Goal: Task Accomplishment & Management: Complete application form

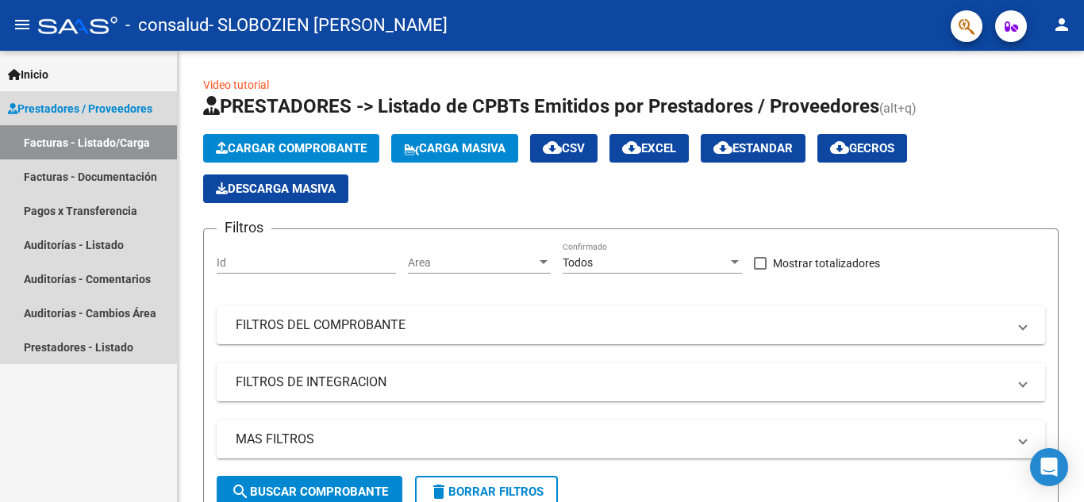
click at [101, 106] on span "Prestadores / Proveedores" at bounding box center [80, 108] width 144 height 17
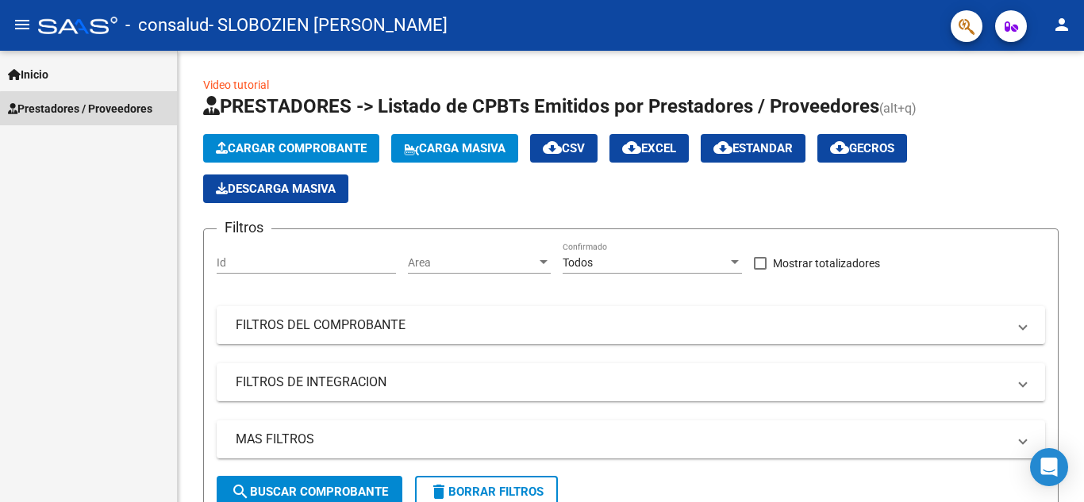
click at [98, 113] on span "Prestadores / Proveedores" at bounding box center [80, 108] width 144 height 17
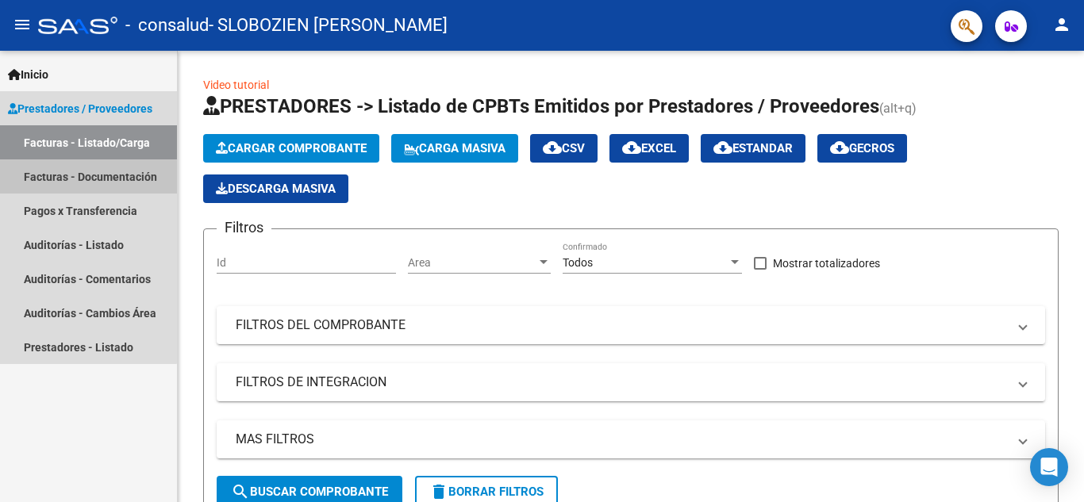
click at [83, 182] on link "Facturas - Documentación" at bounding box center [88, 176] width 177 height 34
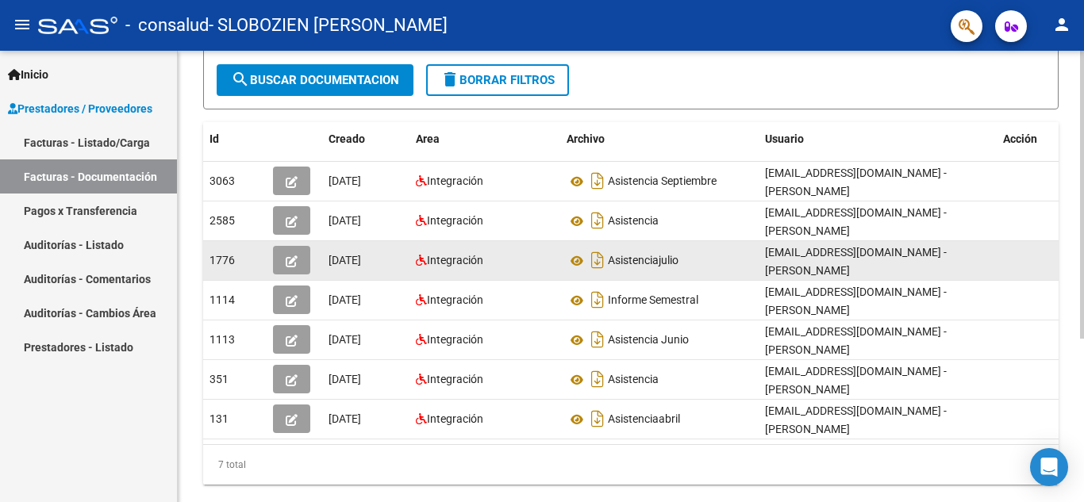
drag, startPoint x: 875, startPoint y: 222, endPoint x: 835, endPoint y: 244, distance: 45.8
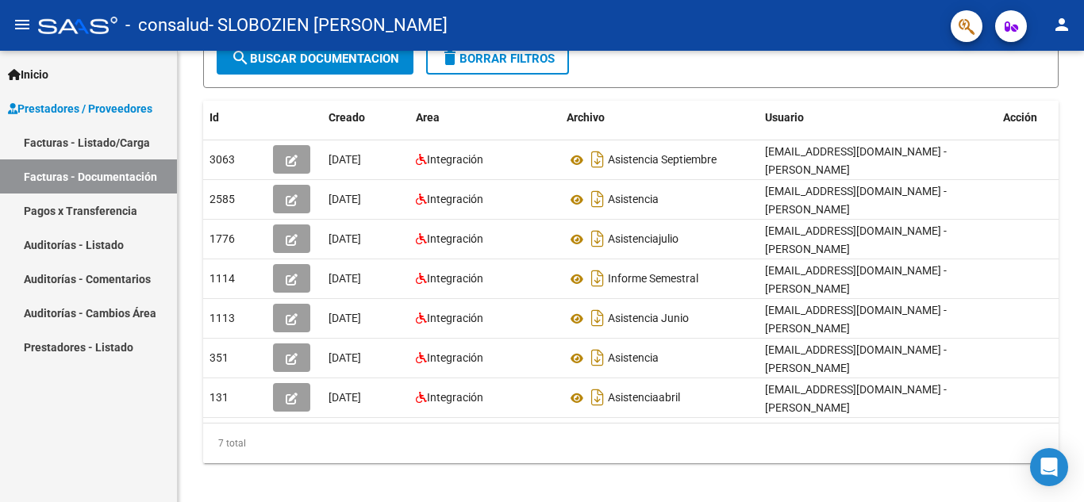
click at [87, 141] on link "Facturas - Listado/Carga" at bounding box center [88, 142] width 177 height 34
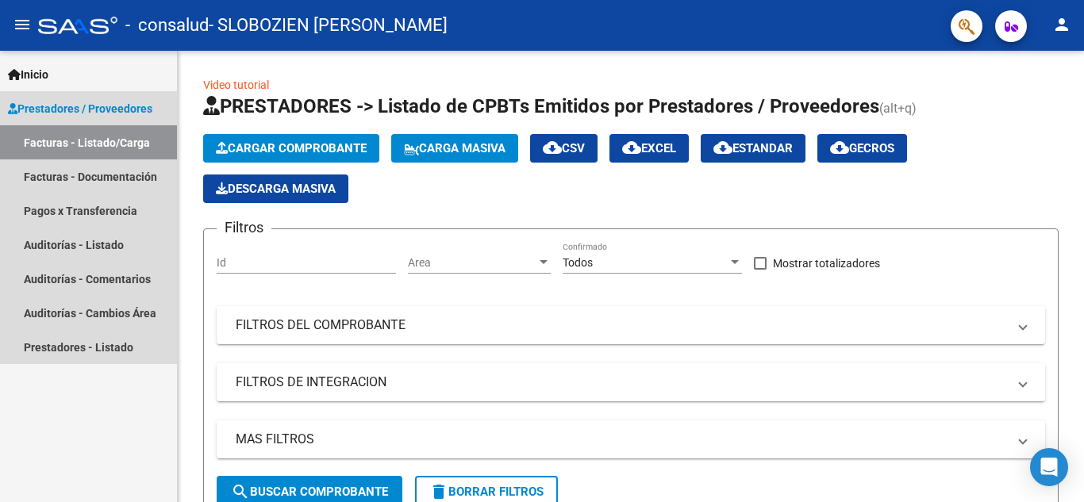
click at [75, 109] on span "Prestadores / Proveedores" at bounding box center [80, 108] width 144 height 17
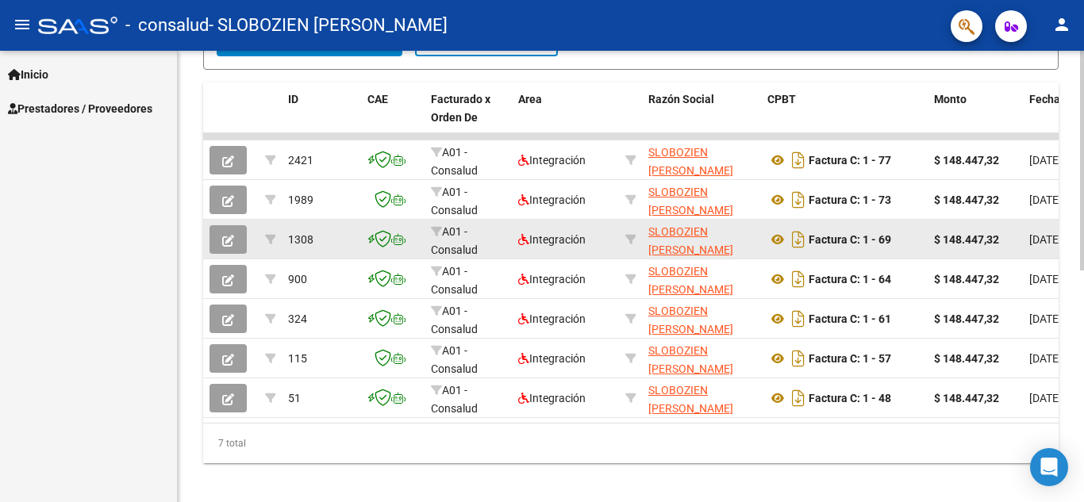
drag, startPoint x: 926, startPoint y: 216, endPoint x: 955, endPoint y: 315, distance: 103.4
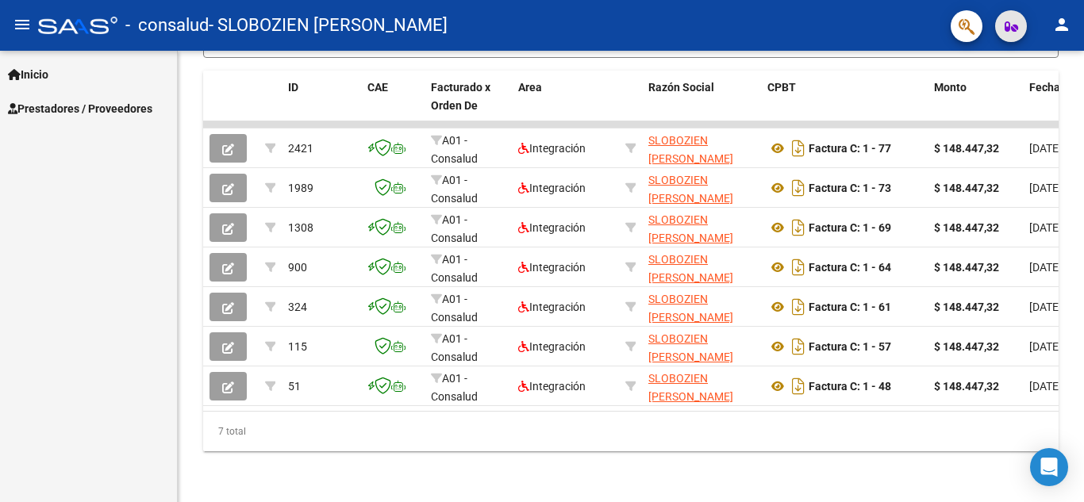
click at [1002, 32] on button "button" at bounding box center [1011, 26] width 32 height 32
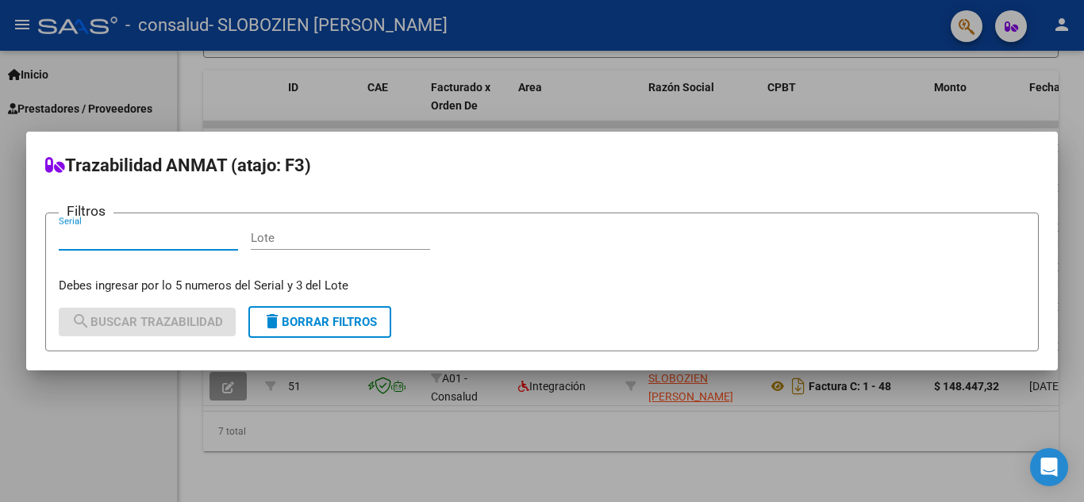
click at [954, 64] on div at bounding box center [542, 251] width 1084 height 502
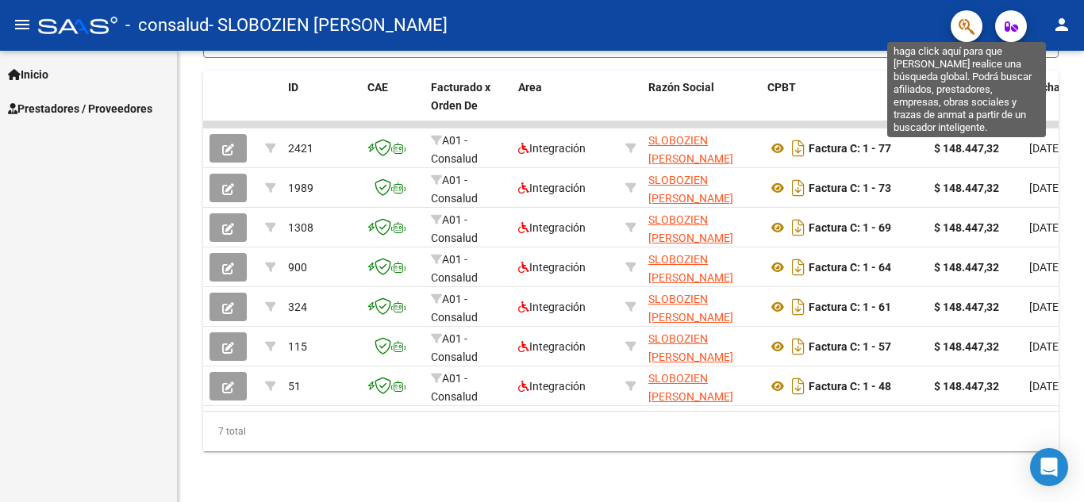
click at [966, 29] on icon "button" at bounding box center [966, 26] width 16 height 18
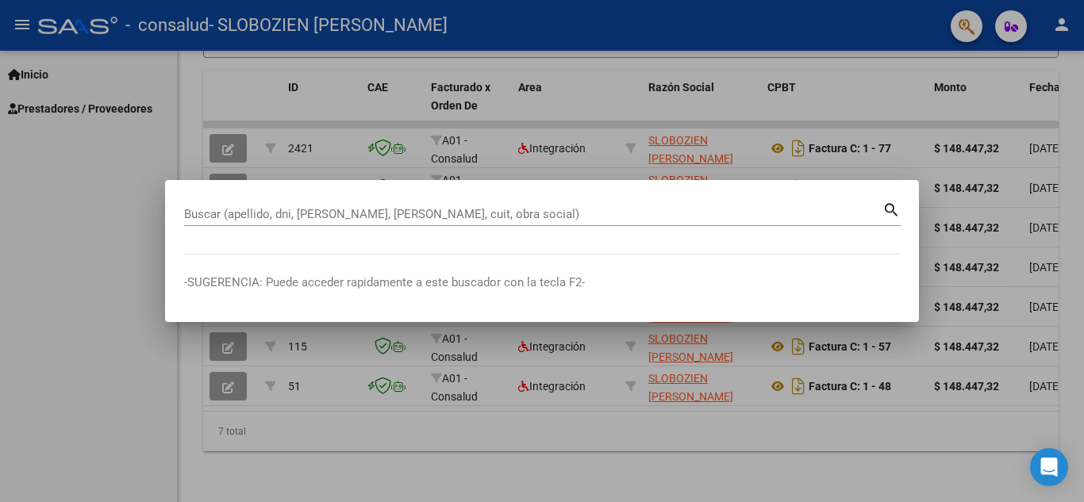
click at [428, 443] on div at bounding box center [542, 251] width 1084 height 502
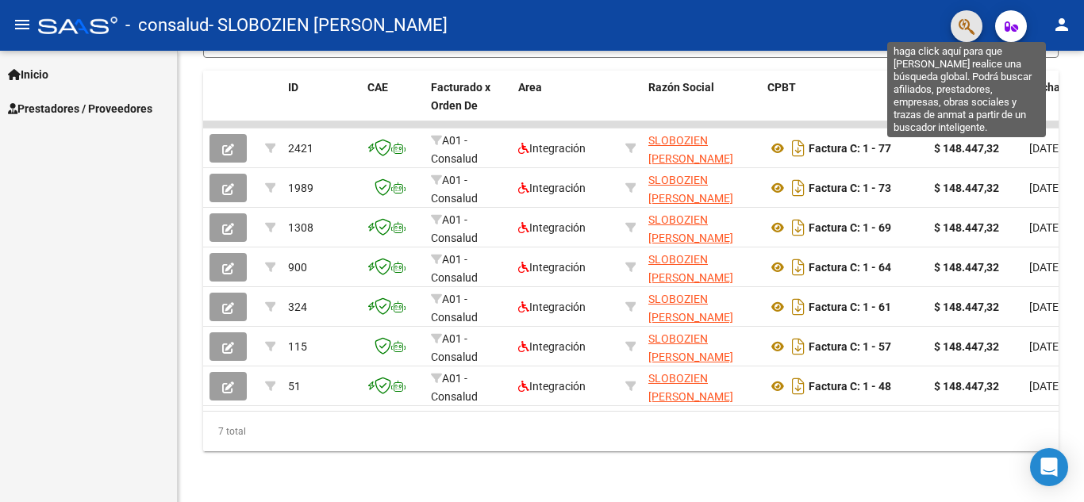
click at [966, 29] on icon "button" at bounding box center [966, 26] width 16 height 18
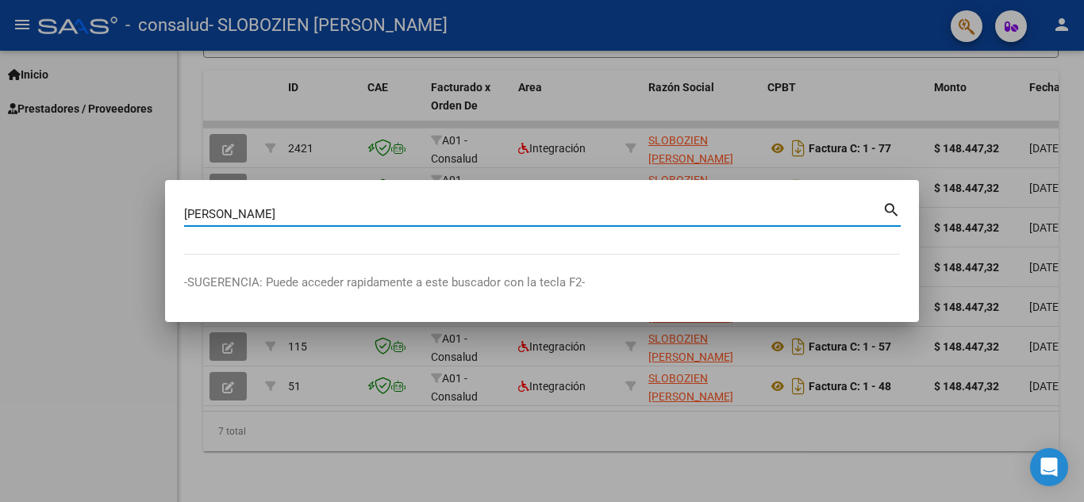
type input "[PERSON_NAME]"
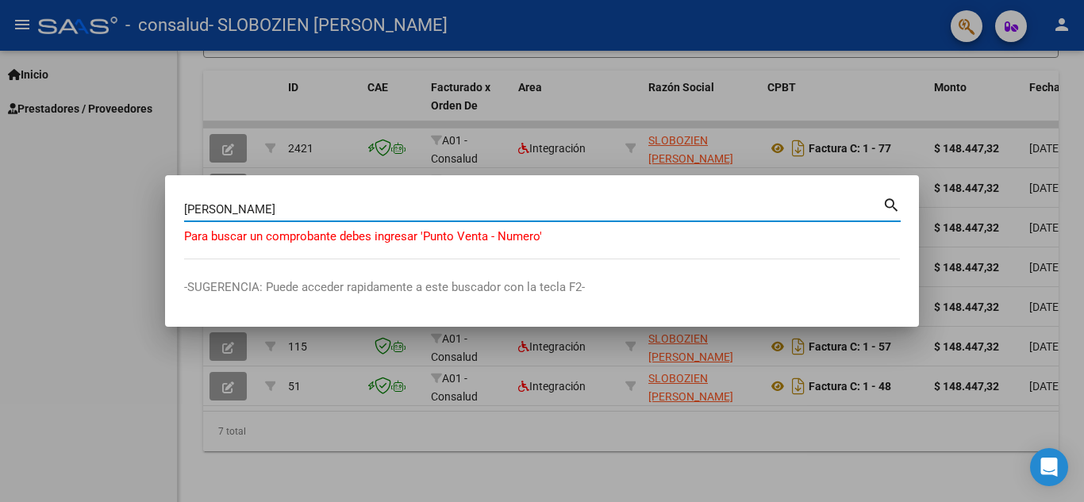
click at [402, 207] on input "[PERSON_NAME]" at bounding box center [533, 209] width 698 height 14
click at [401, 207] on input "[PERSON_NAME]" at bounding box center [533, 209] width 698 height 14
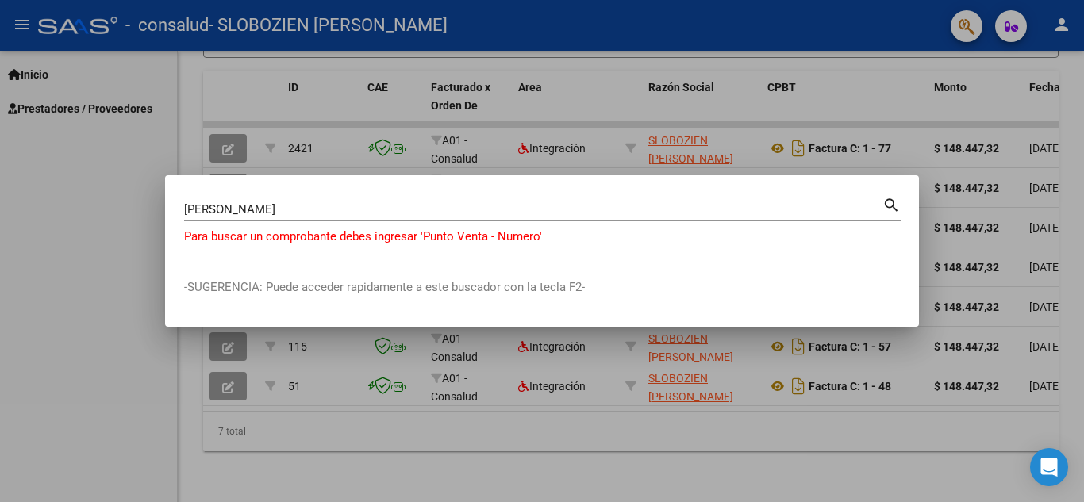
click at [760, 408] on div at bounding box center [542, 251] width 1084 height 502
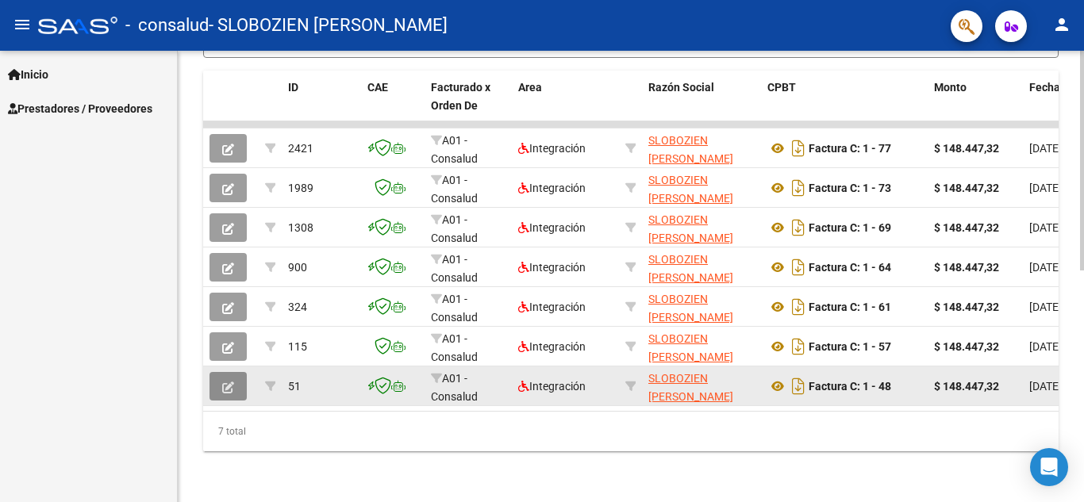
click at [222, 382] on icon "button" at bounding box center [228, 388] width 12 height 12
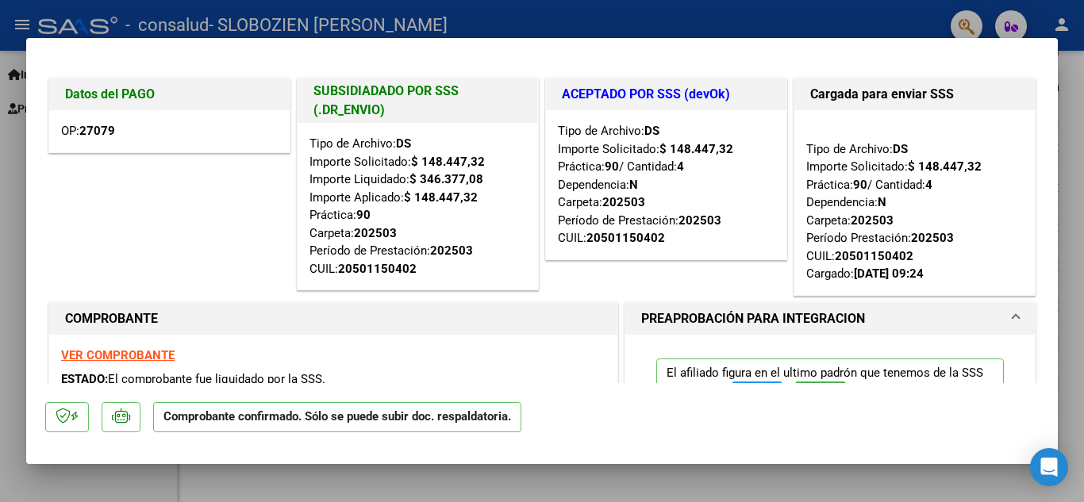
click at [180, 478] on div at bounding box center [542, 251] width 1084 height 502
type input "$ 0,00"
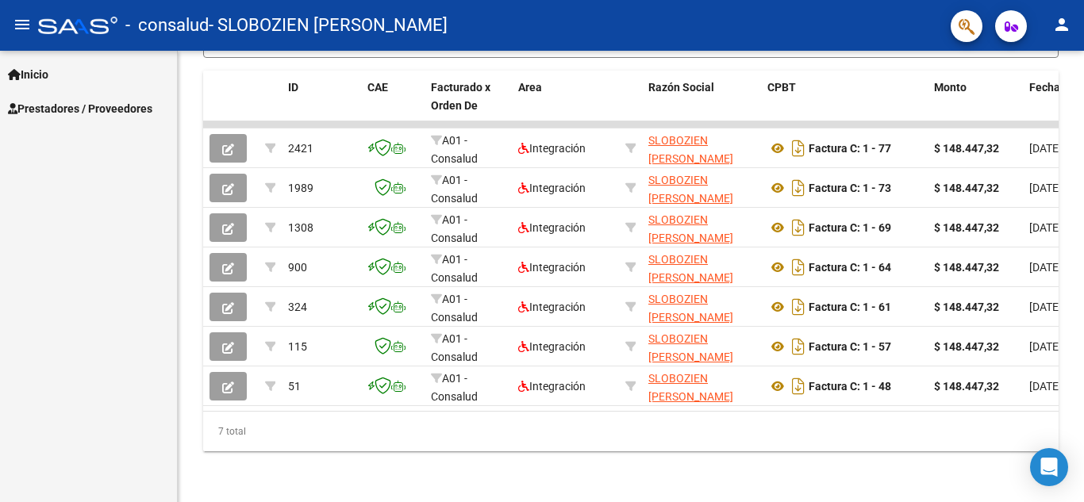
scroll to position [476, 0]
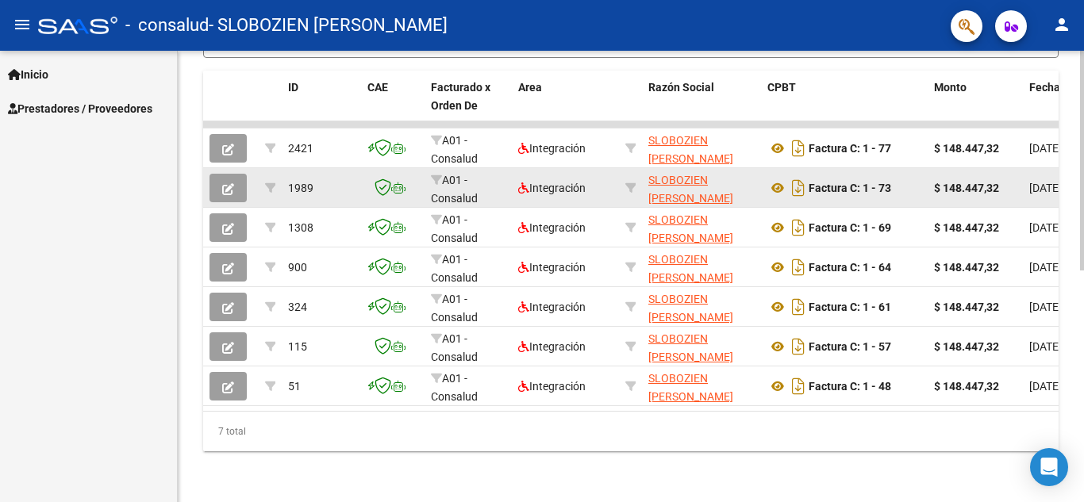
click at [225, 183] on icon "button" at bounding box center [228, 189] width 12 height 12
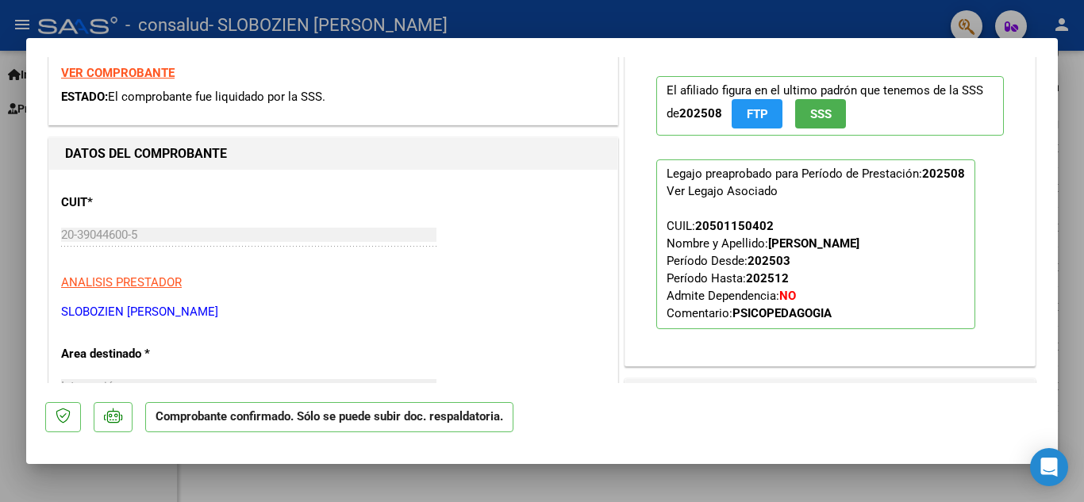
drag, startPoint x: 259, startPoint y: 249, endPoint x: 265, endPoint y: 263, distance: 14.6
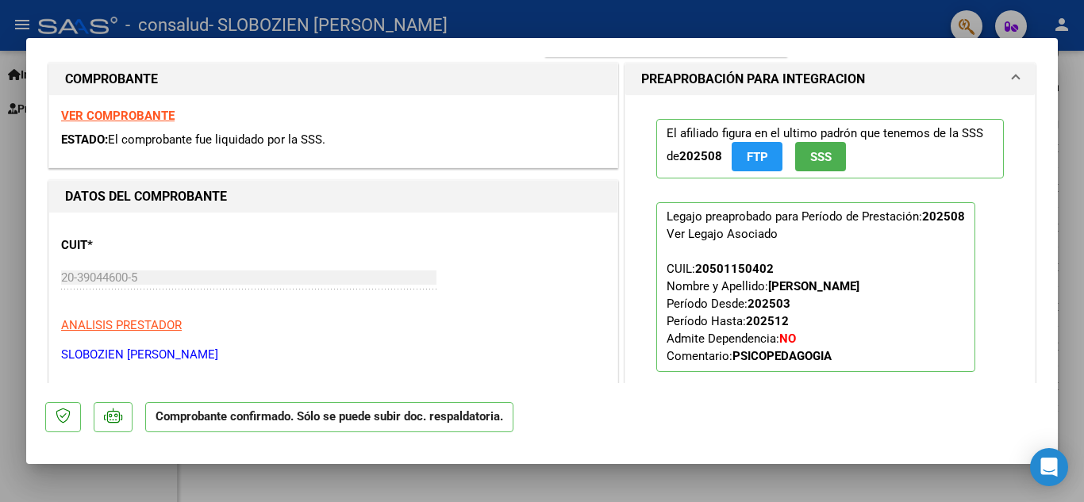
scroll to position [225, 0]
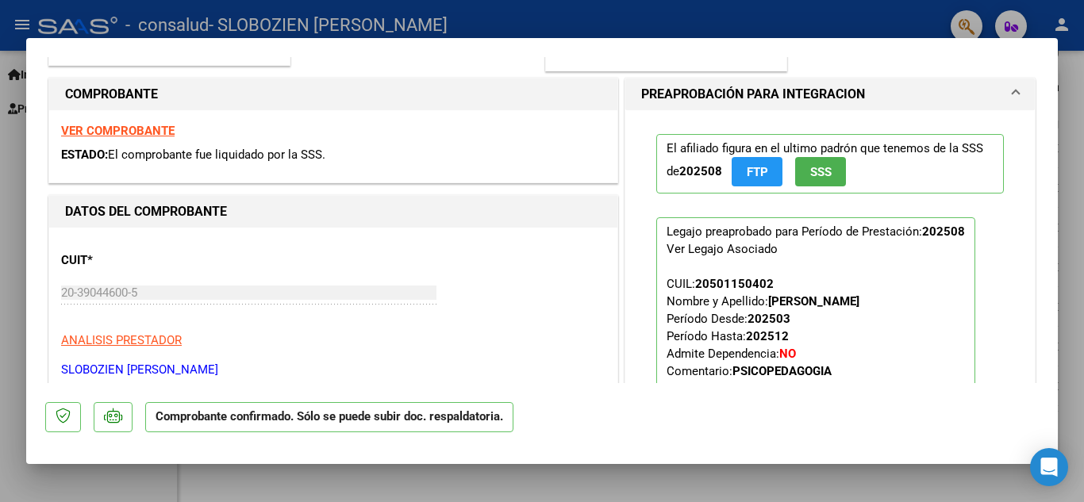
click at [144, 125] on strong "VER COMPROBANTE" at bounding box center [117, 131] width 113 height 14
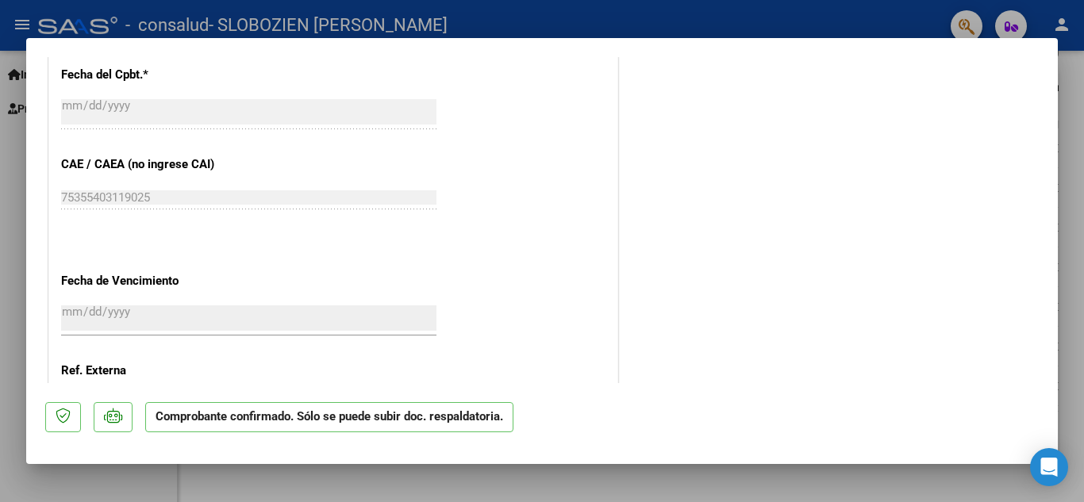
drag, startPoint x: 436, startPoint y: 145, endPoint x: 463, endPoint y: 182, distance: 44.9
